Goal: Task Accomplishment & Management: Manage account settings

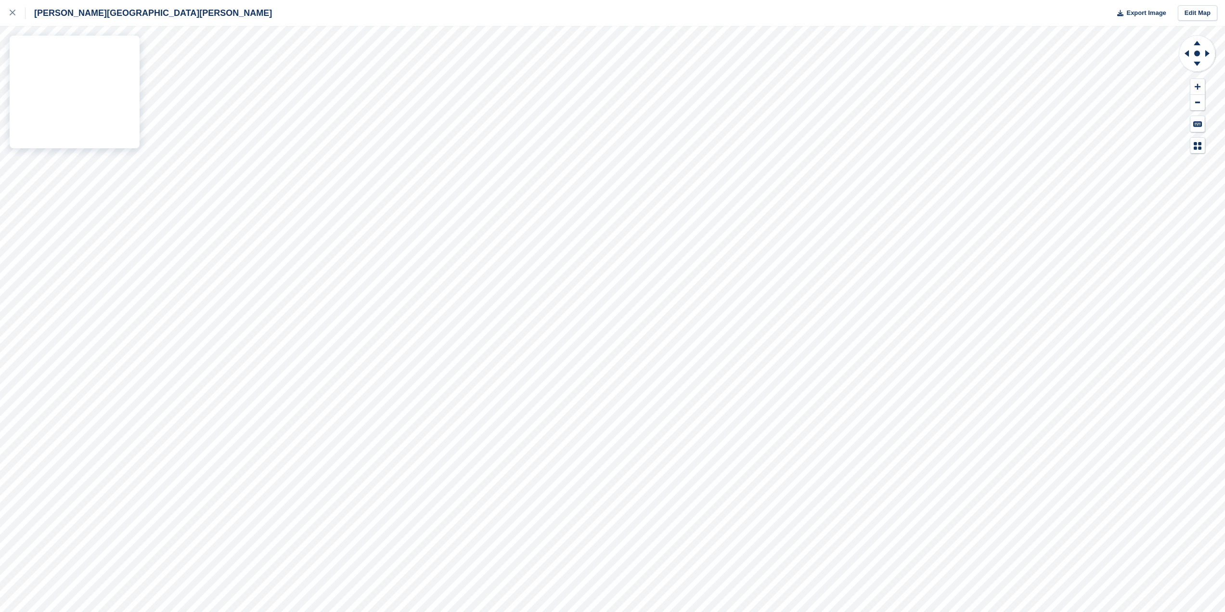
click at [59, 87] on div "Hopper Hill Road Export Image Edit Map" at bounding box center [612, 306] width 1225 height 612
click at [10, 13] on icon at bounding box center [13, 13] width 6 height 6
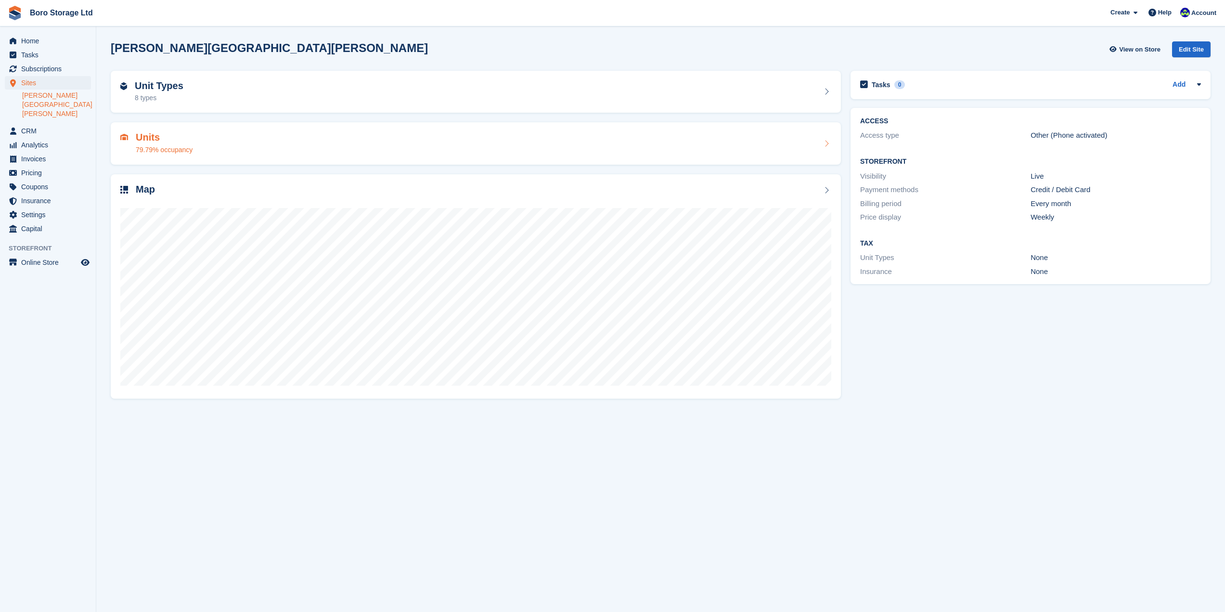
click at [152, 148] on div "79.79% occupancy" at bounding box center [164, 150] width 57 height 10
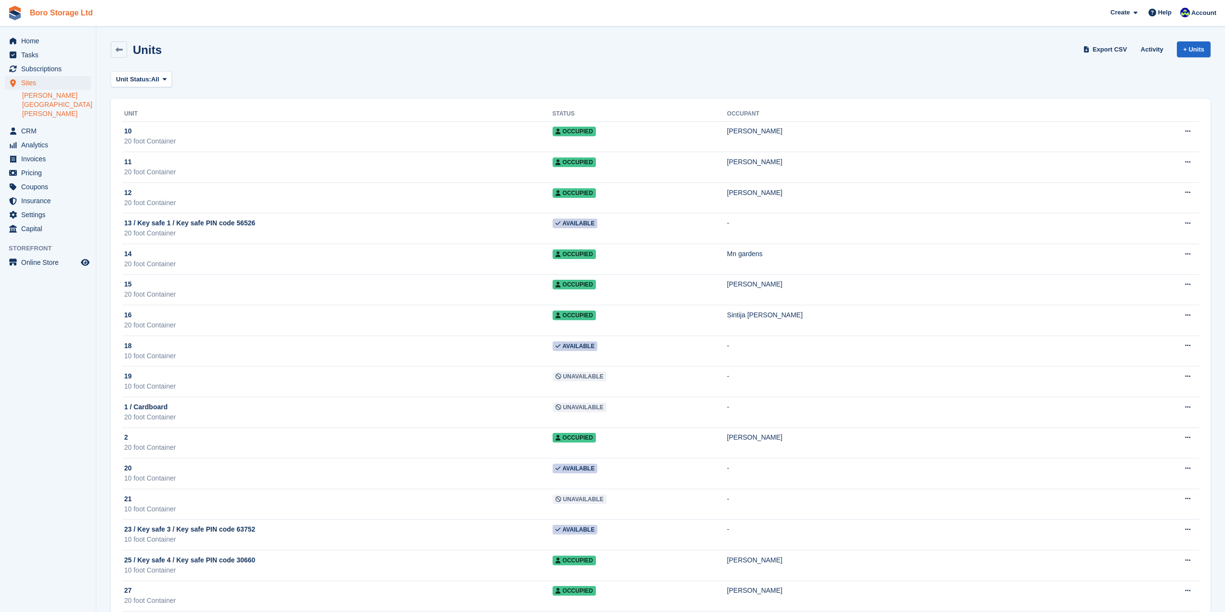
click at [39, 6] on link "Boro Storage Ltd" at bounding box center [61, 13] width 71 height 16
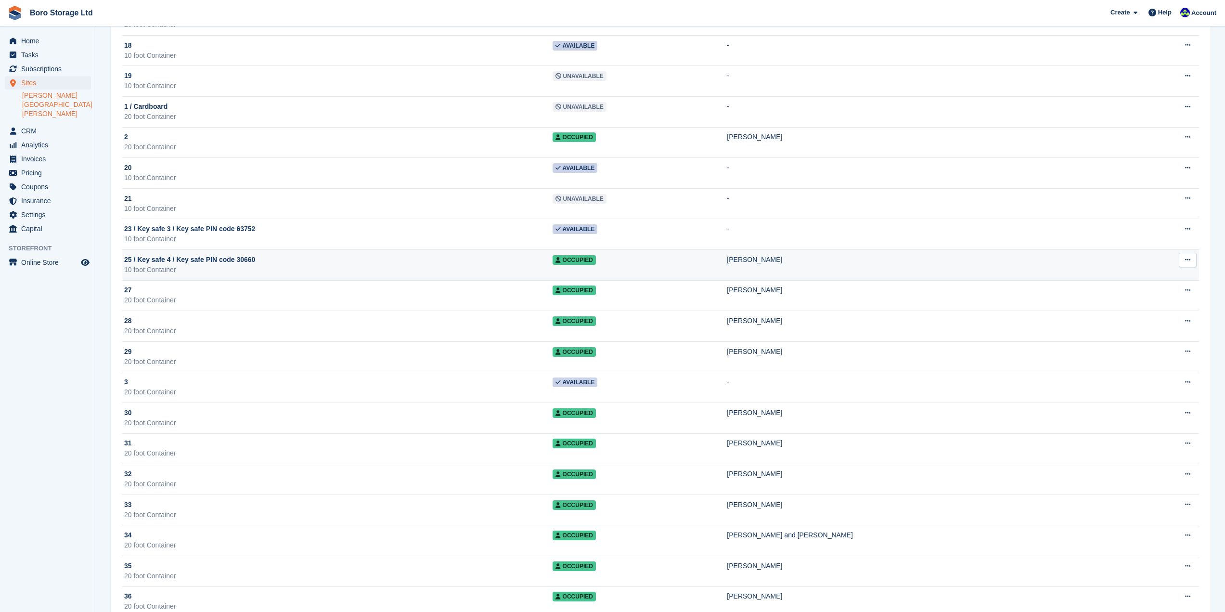
scroll to position [337, 0]
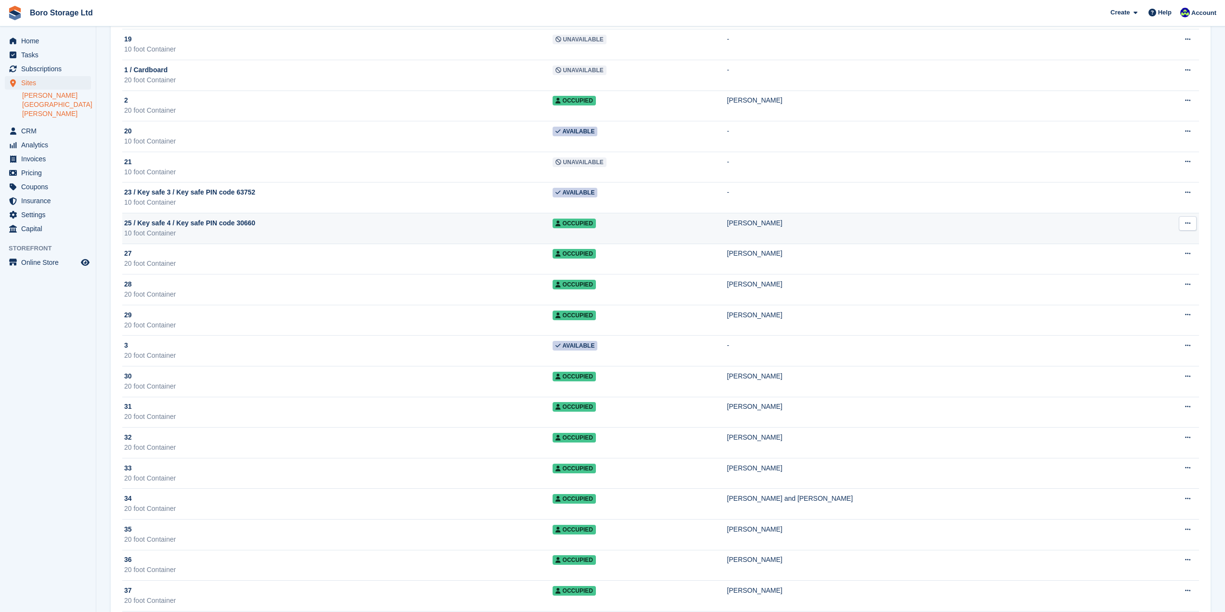
click at [200, 229] on div "10 foot Container" at bounding box center [338, 233] width 428 height 10
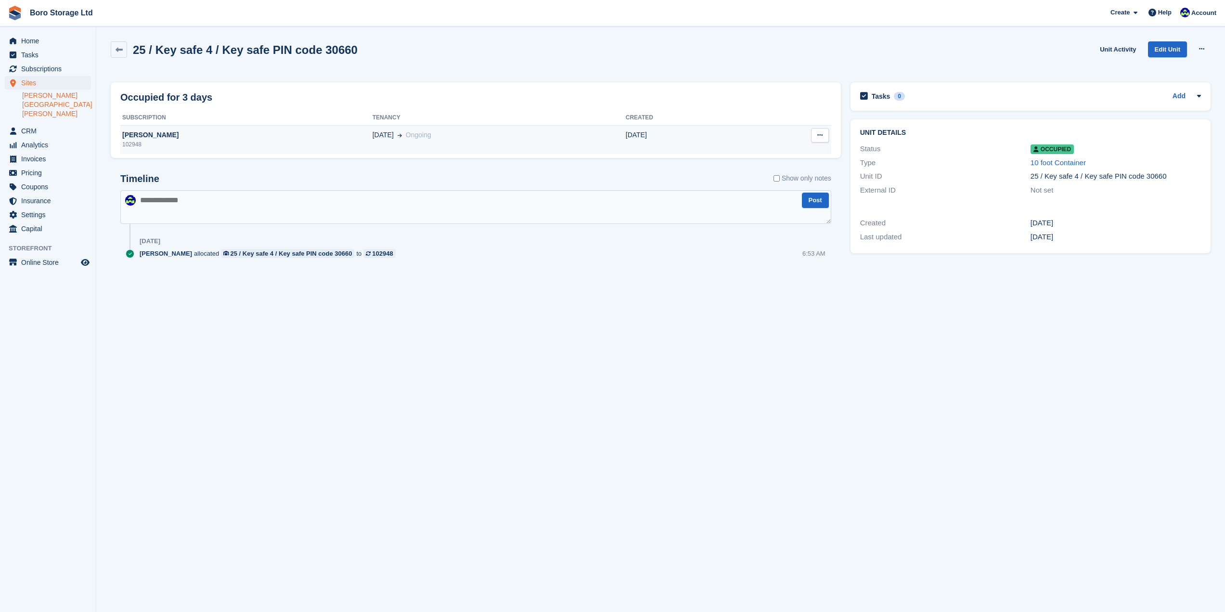
click at [151, 136] on div "[PERSON_NAME]" at bounding box center [246, 135] width 252 height 10
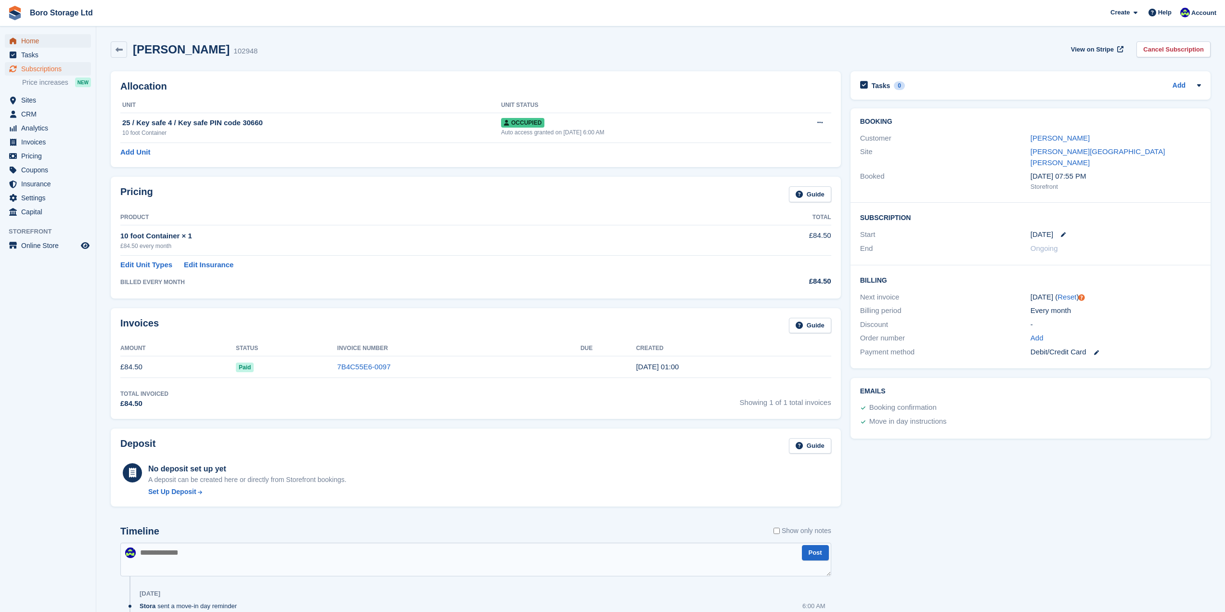
click at [38, 41] on span "Home" at bounding box center [50, 40] width 58 height 13
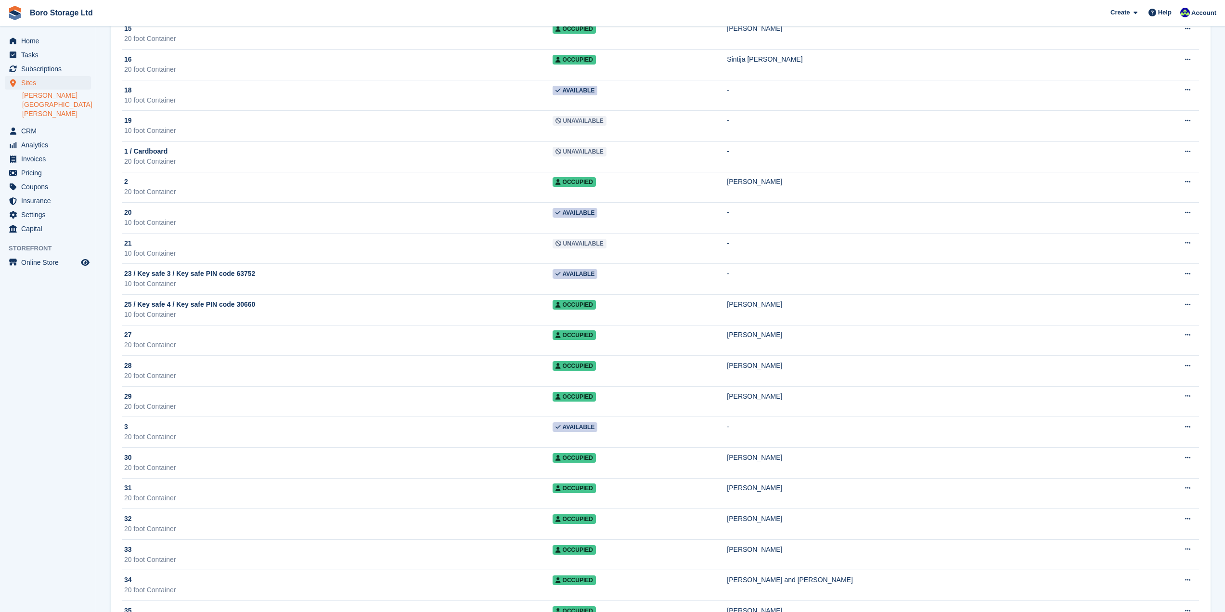
scroll to position [244, 0]
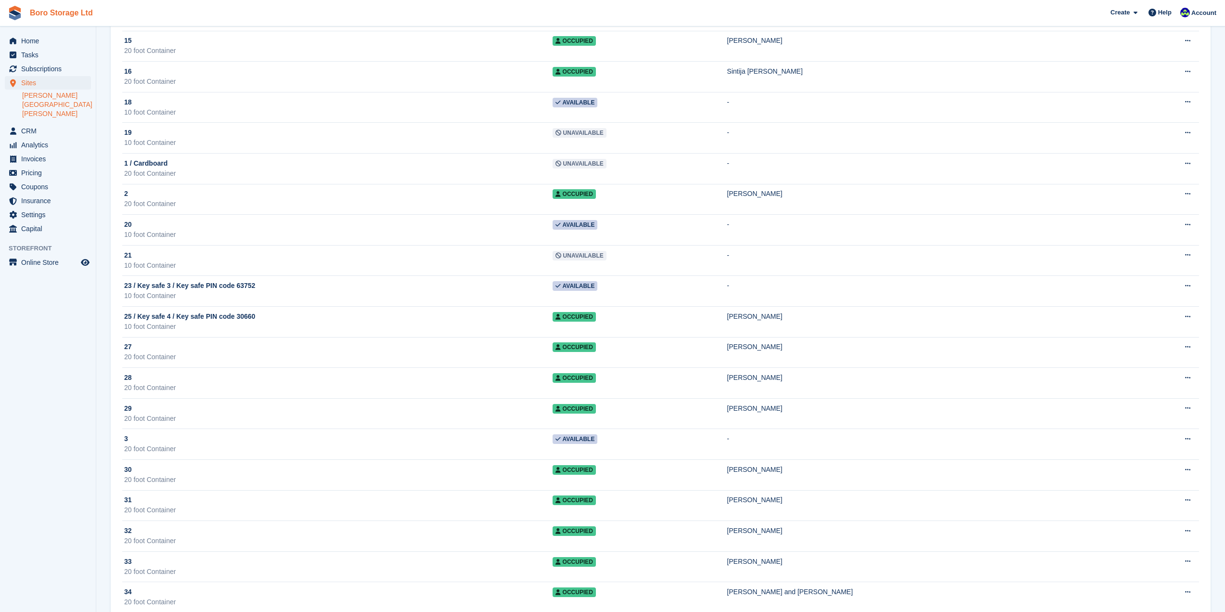
click at [38, 14] on link "Boro Storage Ltd" at bounding box center [61, 13] width 71 height 16
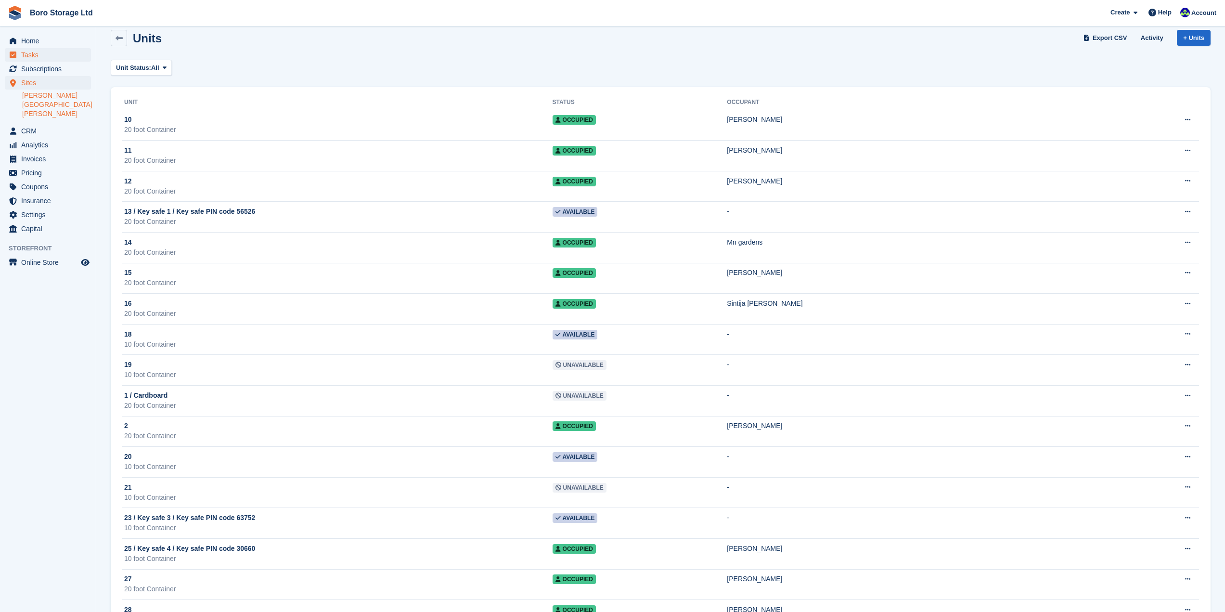
scroll to position [0, 0]
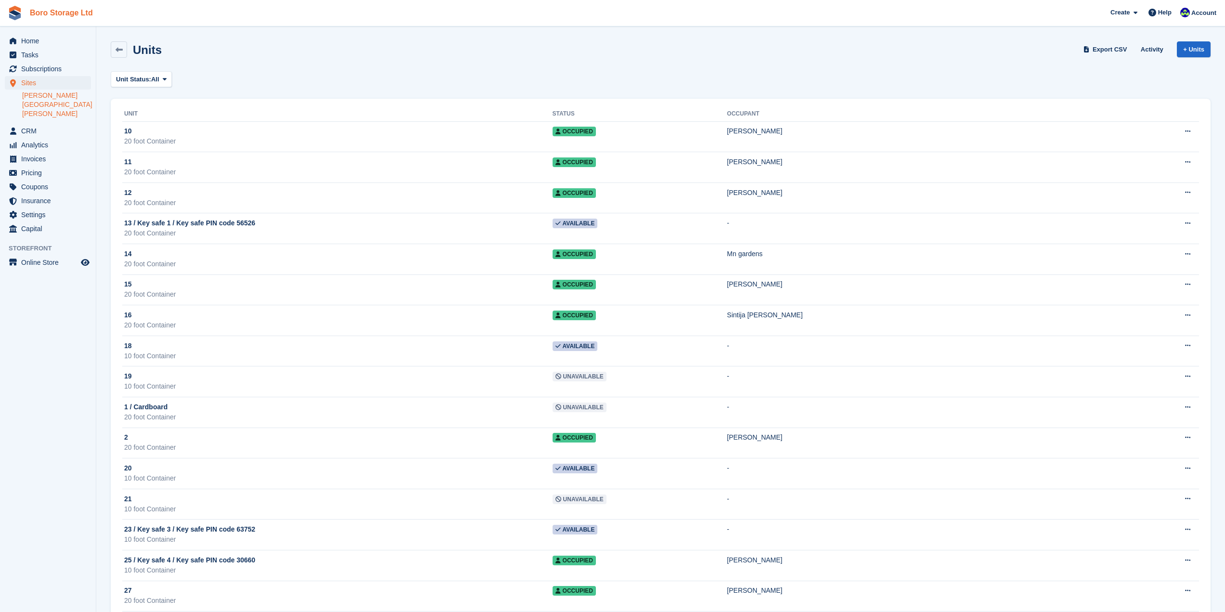
click at [46, 15] on link "Boro Storage Ltd" at bounding box center [61, 13] width 71 height 16
